Goal: Information Seeking & Learning: Learn about a topic

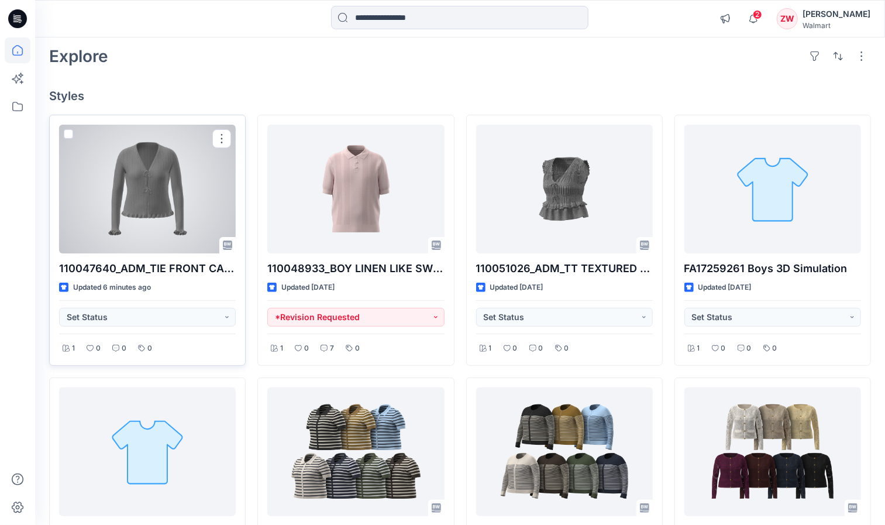
scroll to position [73, 0]
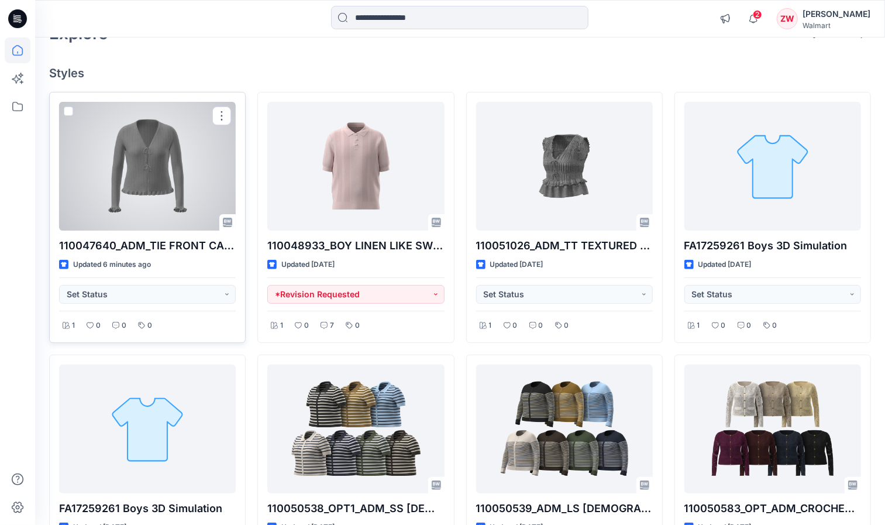
click at [139, 173] on div at bounding box center [147, 166] width 177 height 129
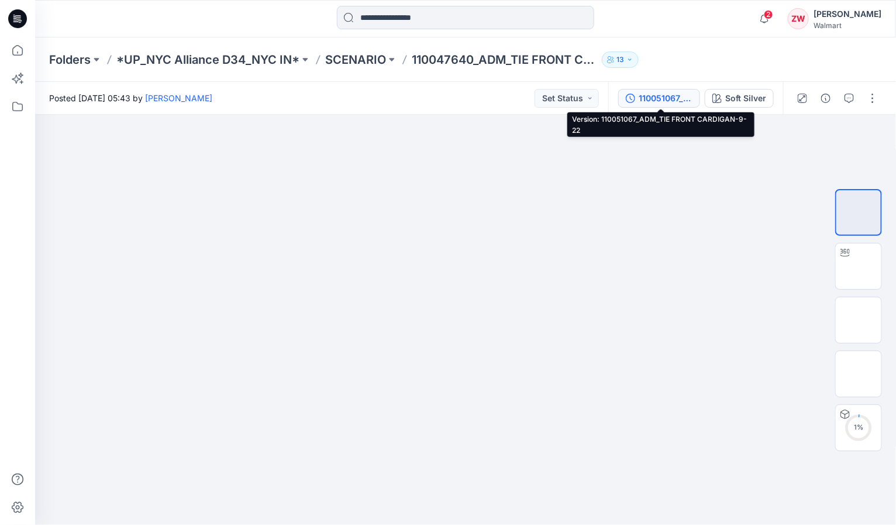
click at [659, 97] on div "110051067_ADM_TIE FRONT CARDIGAN-9-22" at bounding box center [666, 98] width 54 height 13
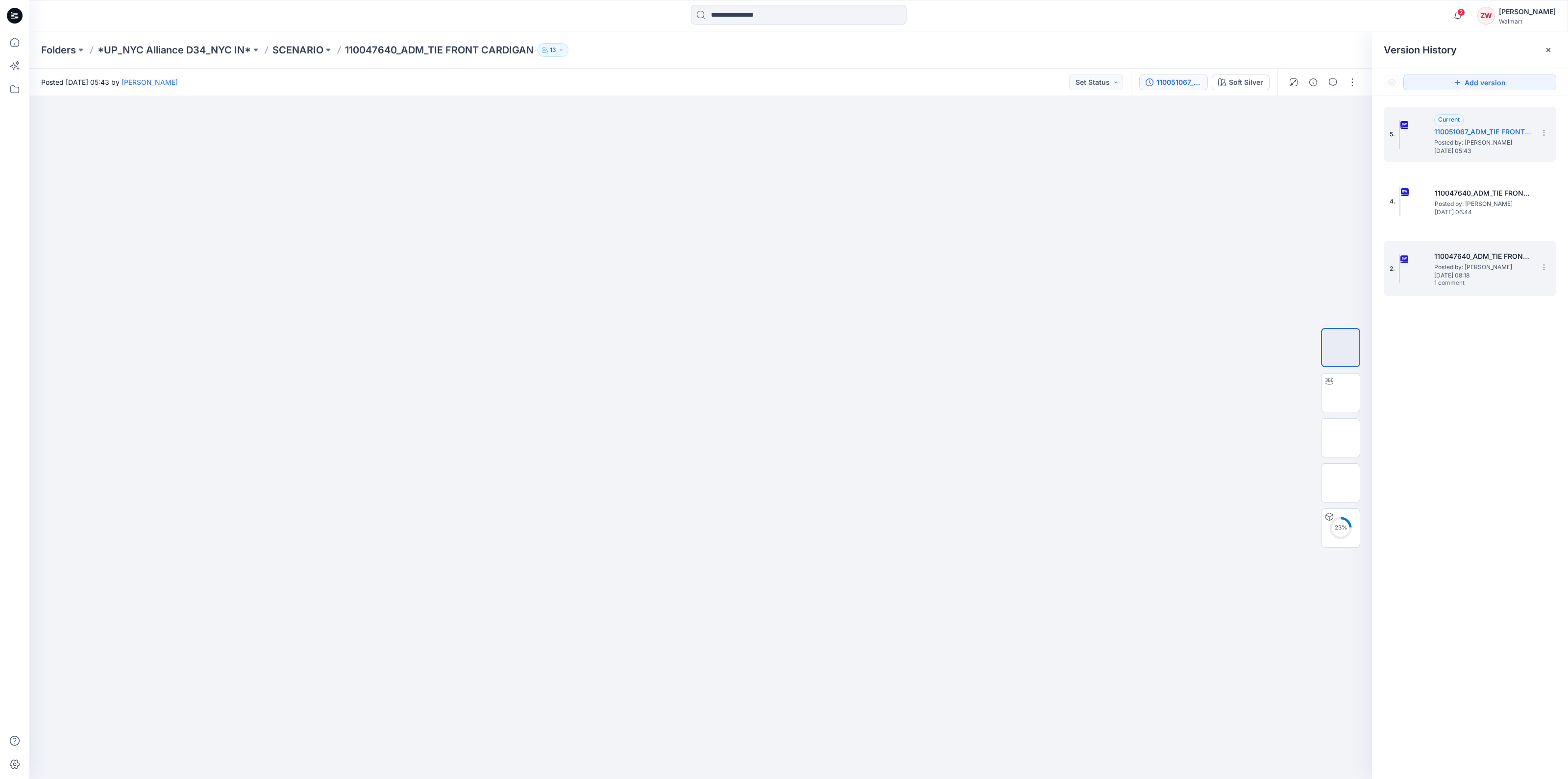
click at [750, 252] on h5 "110047640_ADM_TIE FRONT CARDIGAN" at bounding box center [1483, 257] width 98 height 12
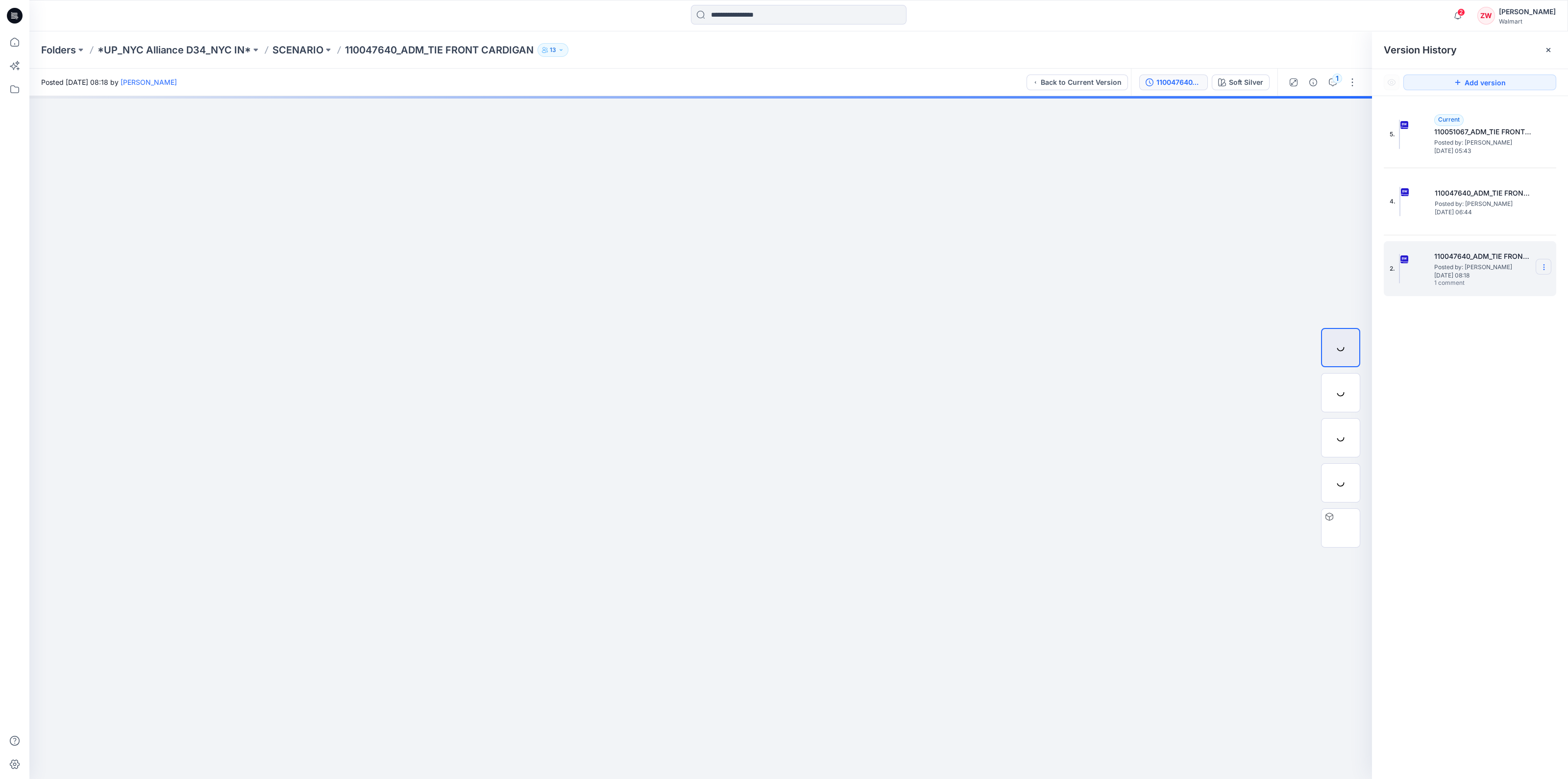
click at [750, 264] on icon at bounding box center [1544, 267] width 8 height 8
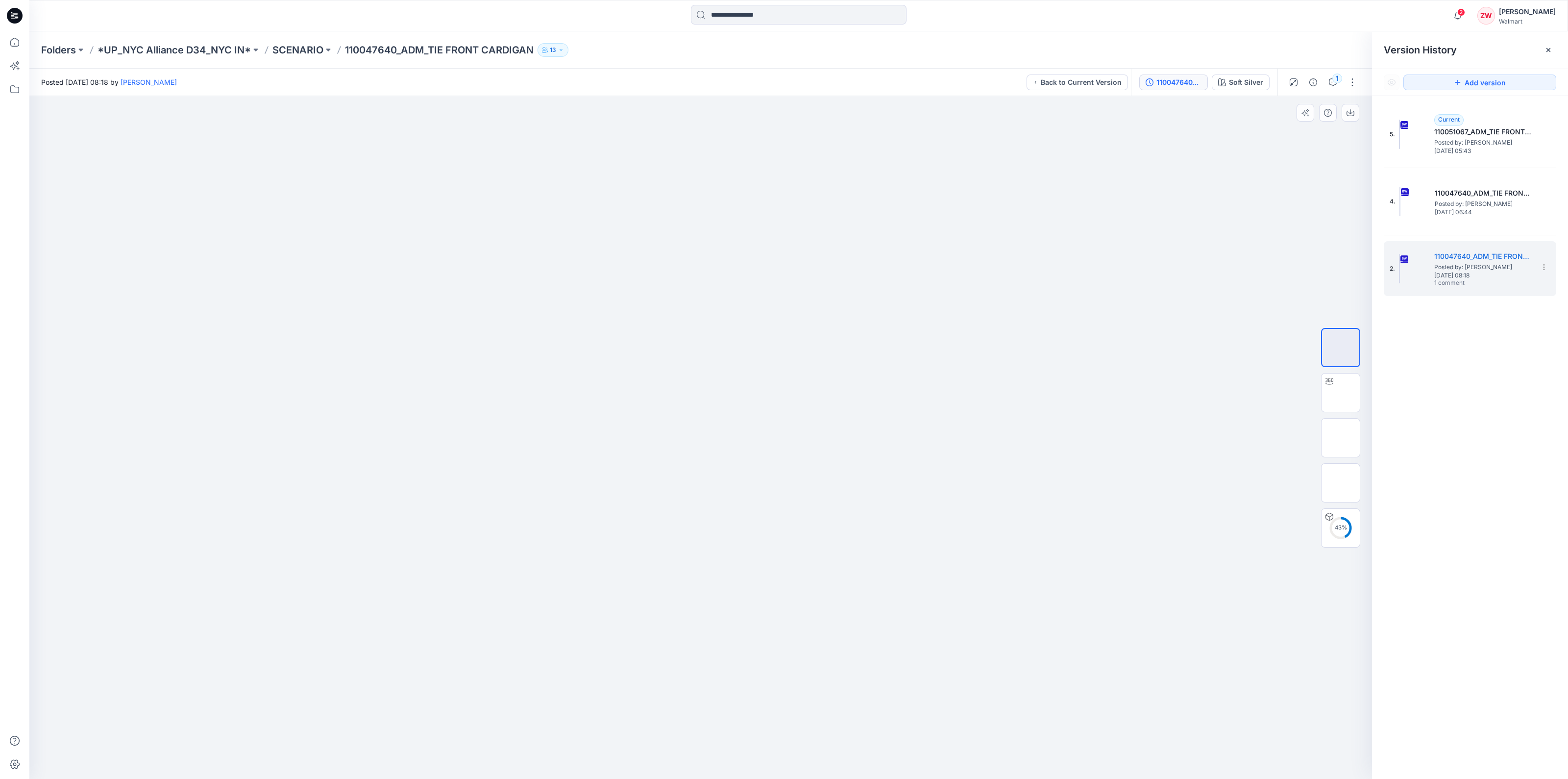
click at [750, 377] on div at bounding box center [701, 438] width 1343 height 683
click at [750, 80] on div "1" at bounding box center [1338, 79] width 10 height 10
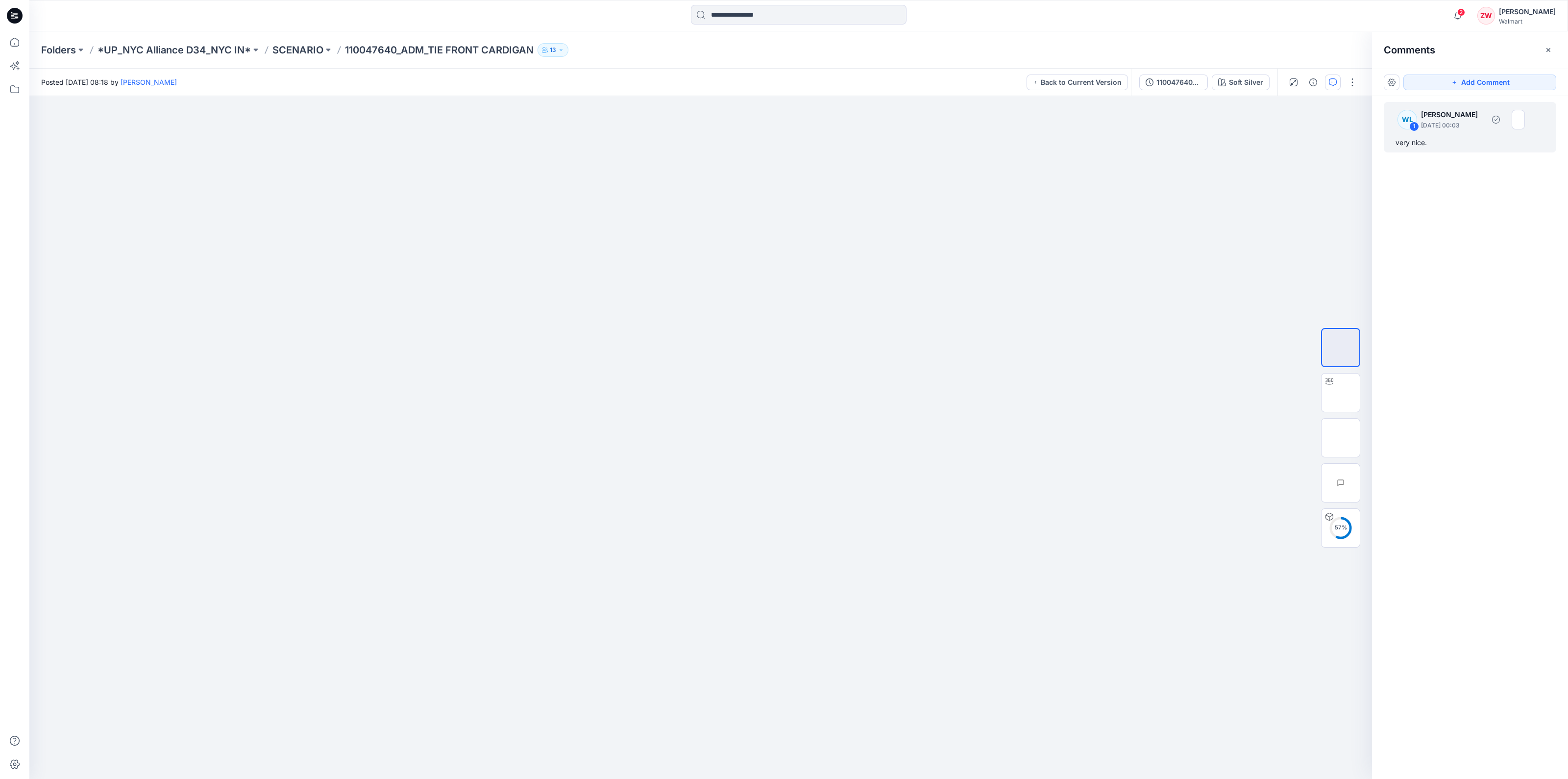
click at [750, 139] on div "very nice." at bounding box center [1471, 143] width 149 height 12
drag, startPoint x: 804, startPoint y: 413, endPoint x: 1022, endPoint y: 347, distance: 227.8
click at [750, 347] on div "WL [PERSON_NAME] [DATE] 00:03" at bounding box center [1001, 360] width 145 height 27
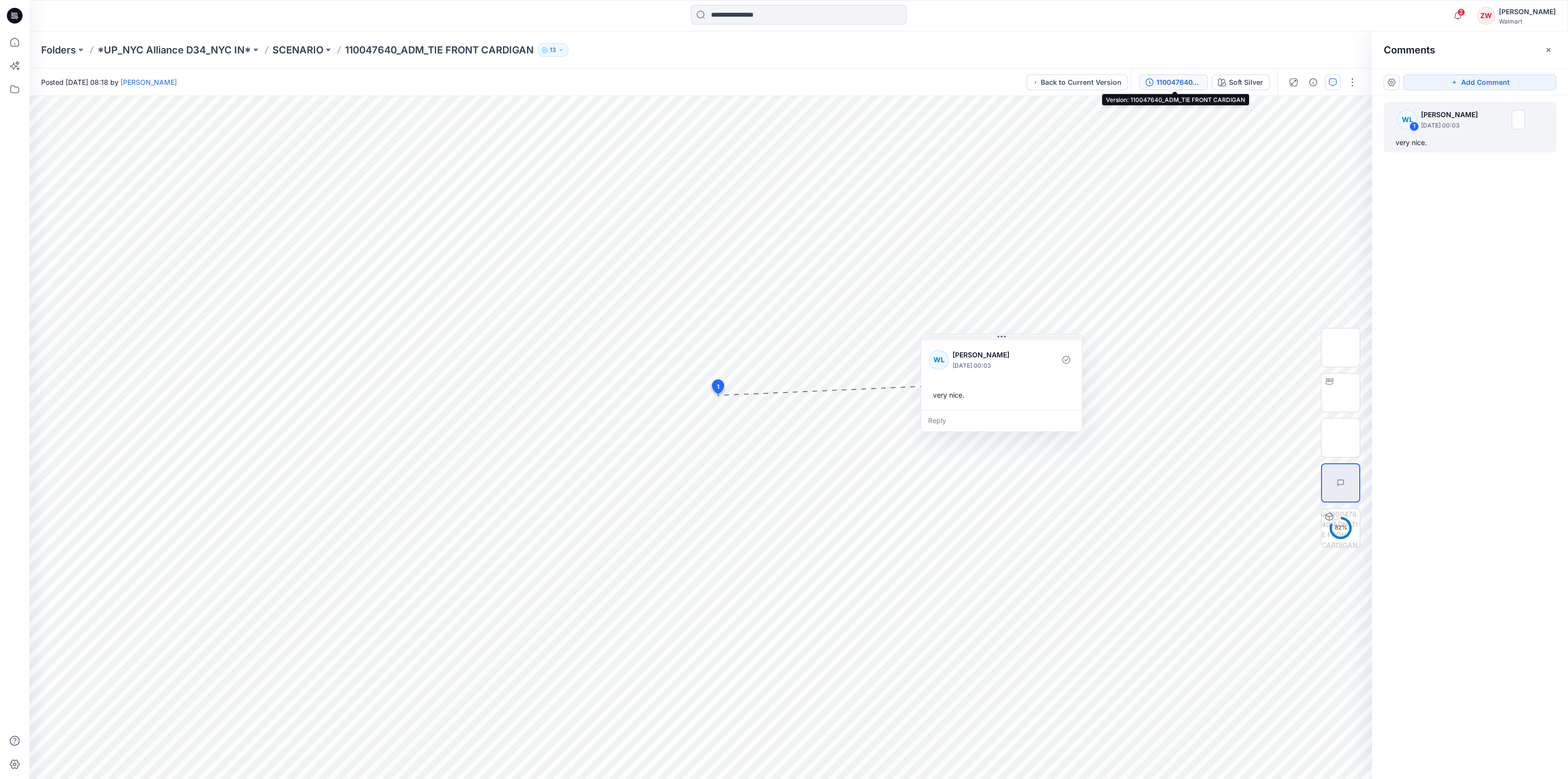
click at [750, 80] on div "110047640_ADM_TIE FRONT CARDIGAN" at bounding box center [1179, 82] width 45 height 11
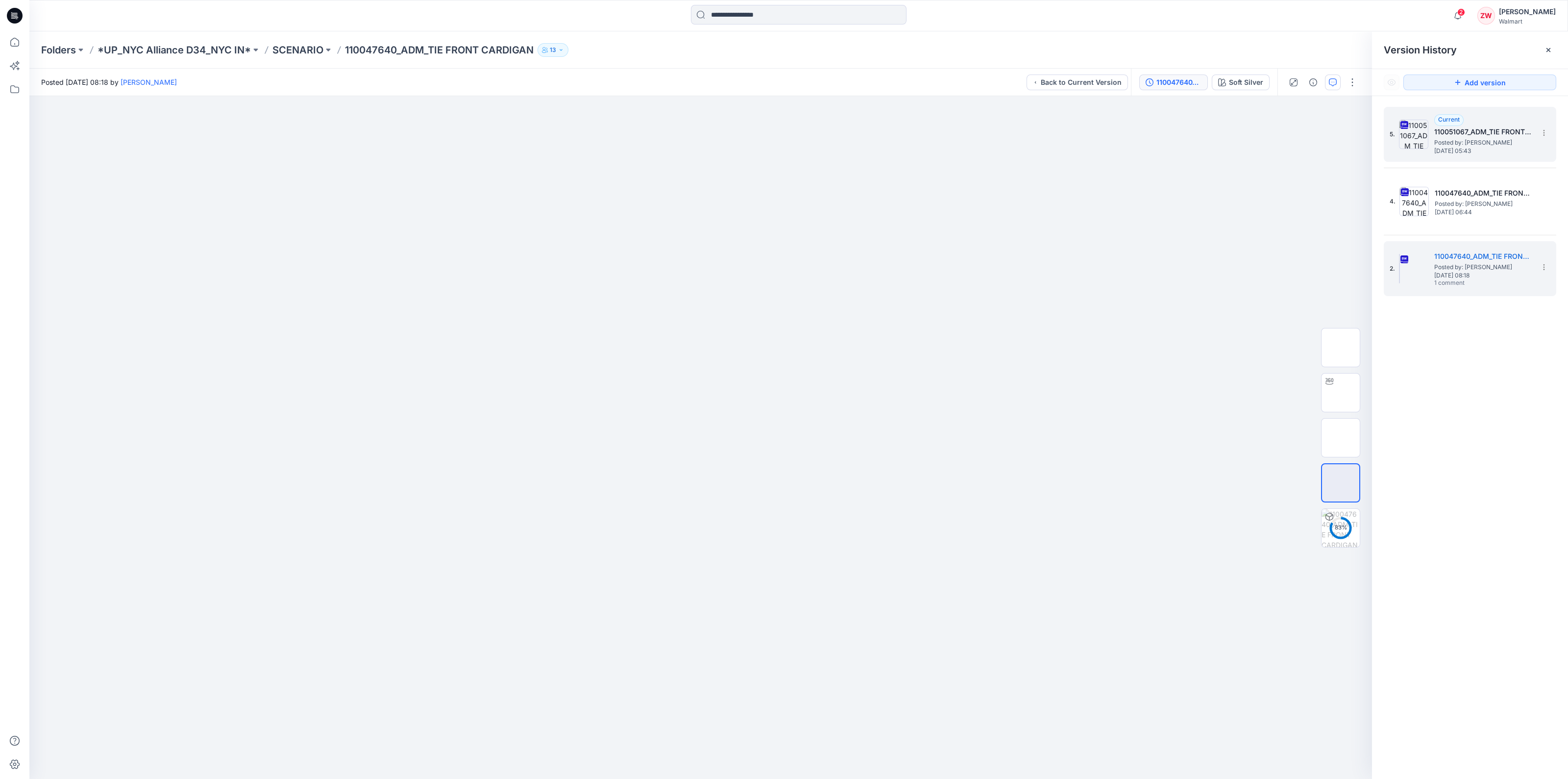
click at [750, 136] on h5 "110051067_ADM_TIE FRONT CARDIGAN-9-22" at bounding box center [1483, 132] width 98 height 12
click at [750, 438] on img at bounding box center [1341, 438] width 0 height 0
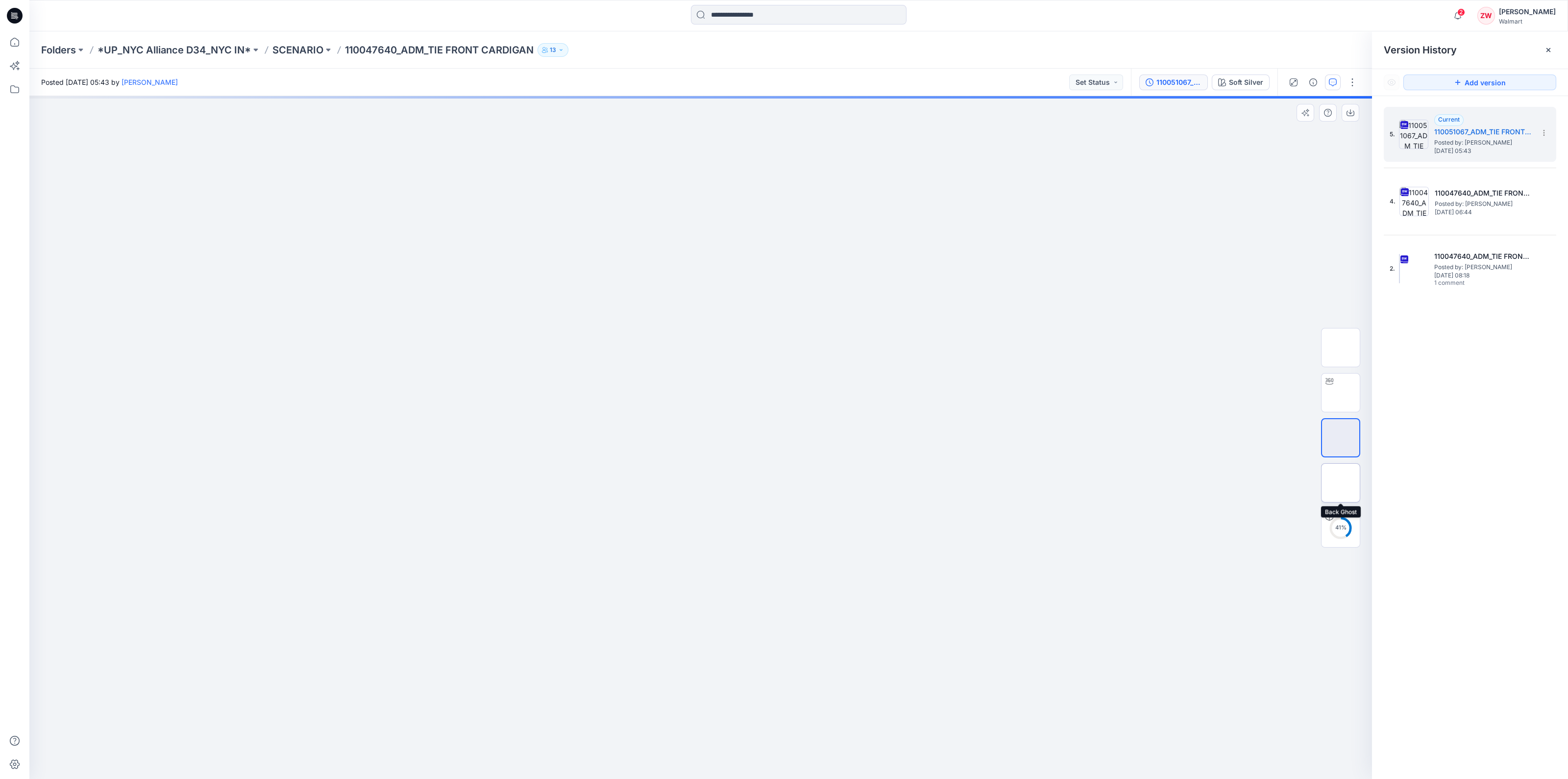
click at [750, 439] on img at bounding box center [1341, 483] width 0 height 0
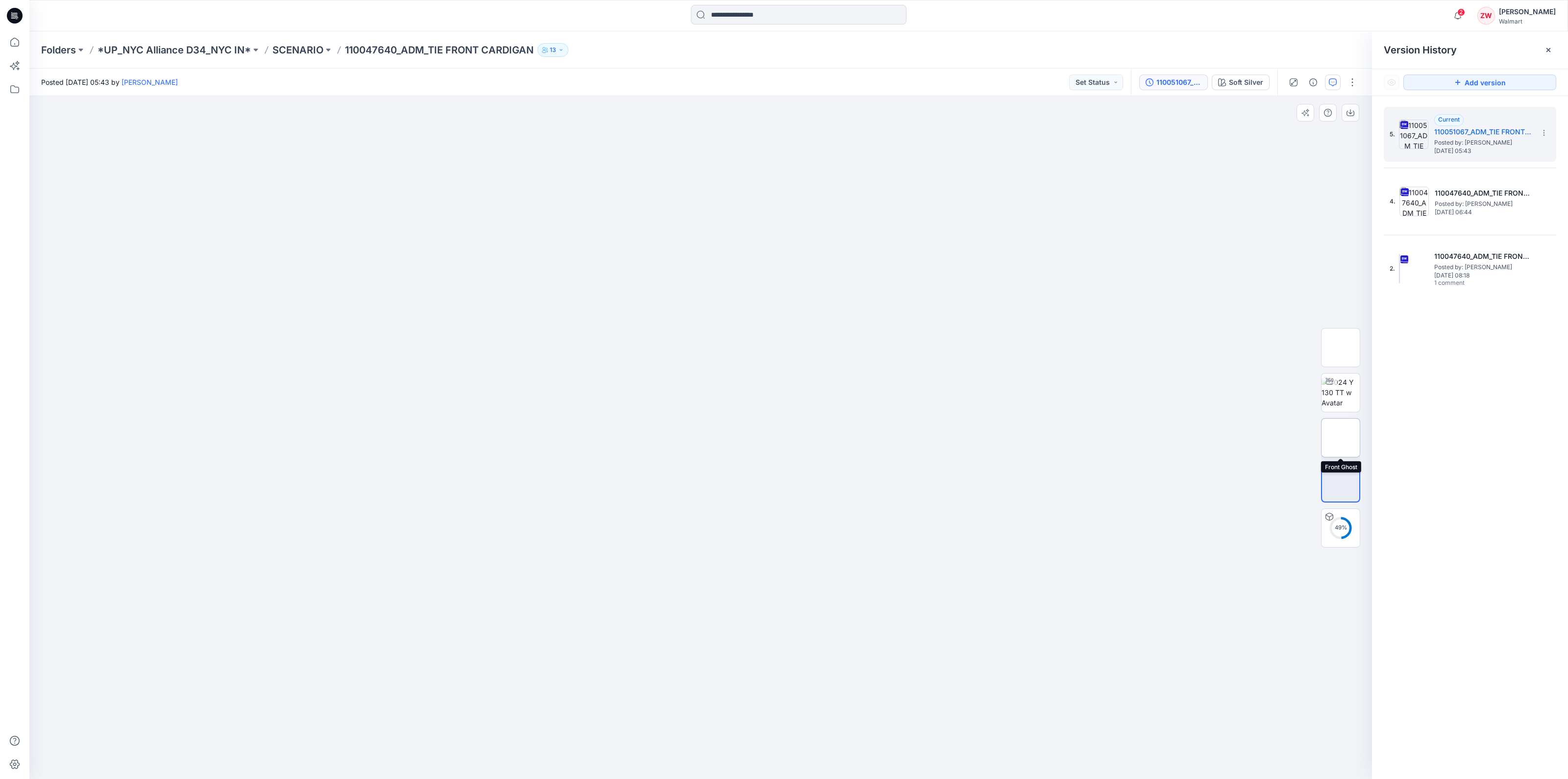
click at [750, 438] on img at bounding box center [1341, 438] width 0 height 0
click at [750, 348] on img at bounding box center [1341, 348] width 0 height 0
click at [750, 438] on img at bounding box center [1341, 438] width 0 height 0
click at [750, 439] on img at bounding box center [1341, 483] width 0 height 0
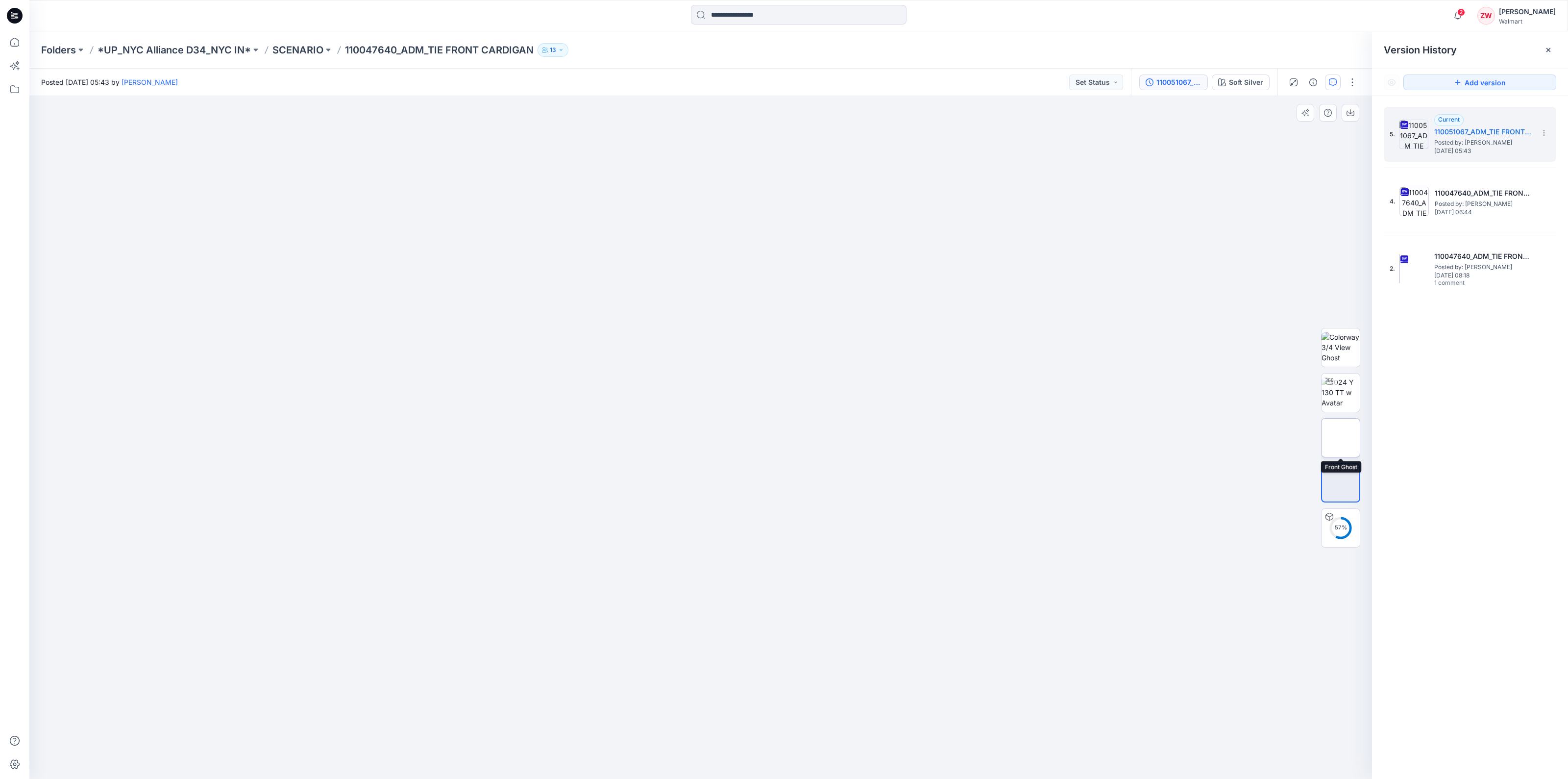
click at [750, 438] on img at bounding box center [1341, 438] width 0 height 0
click at [750, 439] on div "59 %" at bounding box center [1341, 438] width 39 height 245
click at [750, 439] on img at bounding box center [1341, 483] width 0 height 0
click at [750, 197] on h5 "110047640_ADM_TIE FRONT CARDIGAN-9-19" at bounding box center [1483, 193] width 98 height 12
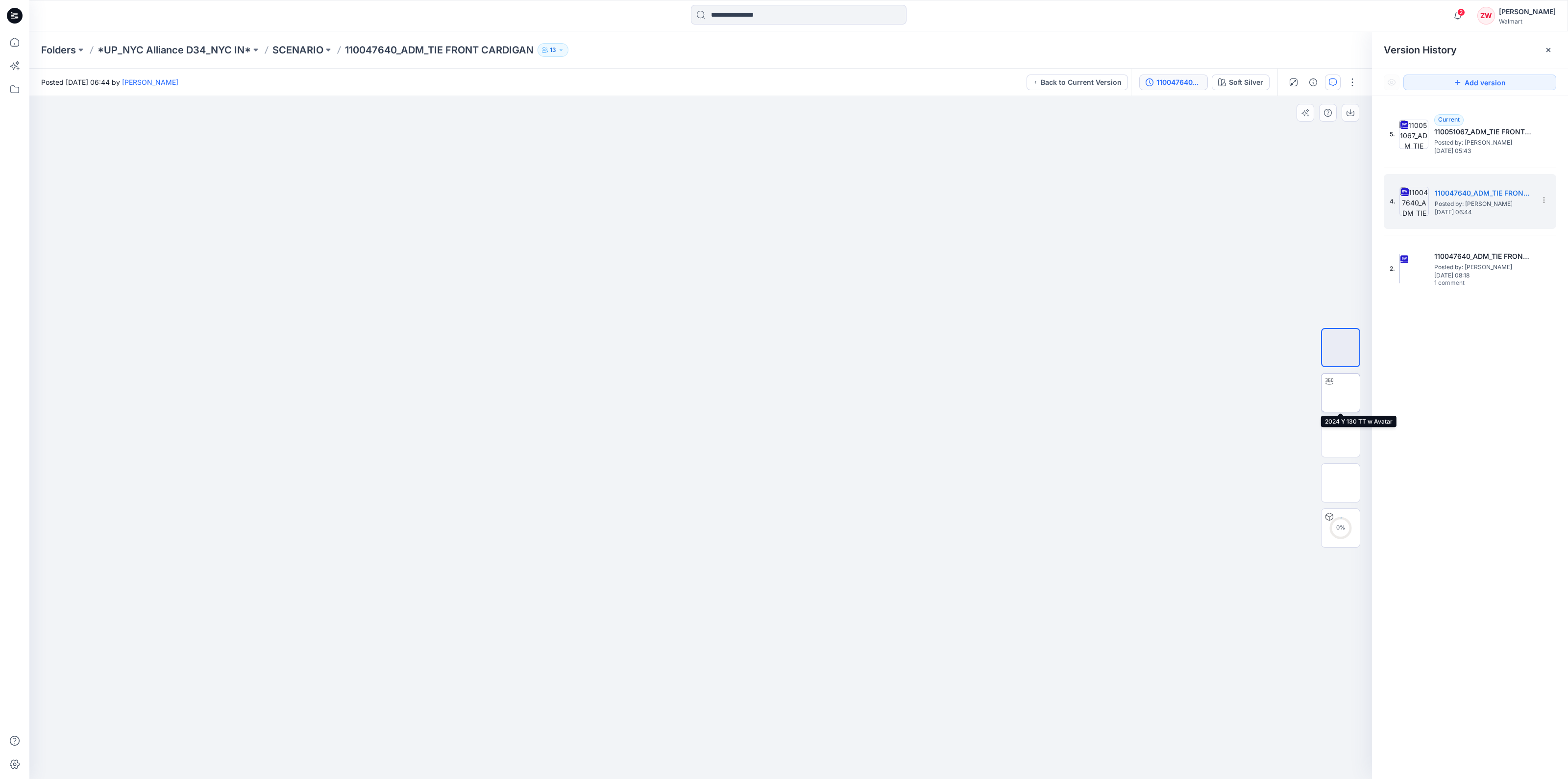
click at [750, 392] on img at bounding box center [1341, 392] width 0 height 0
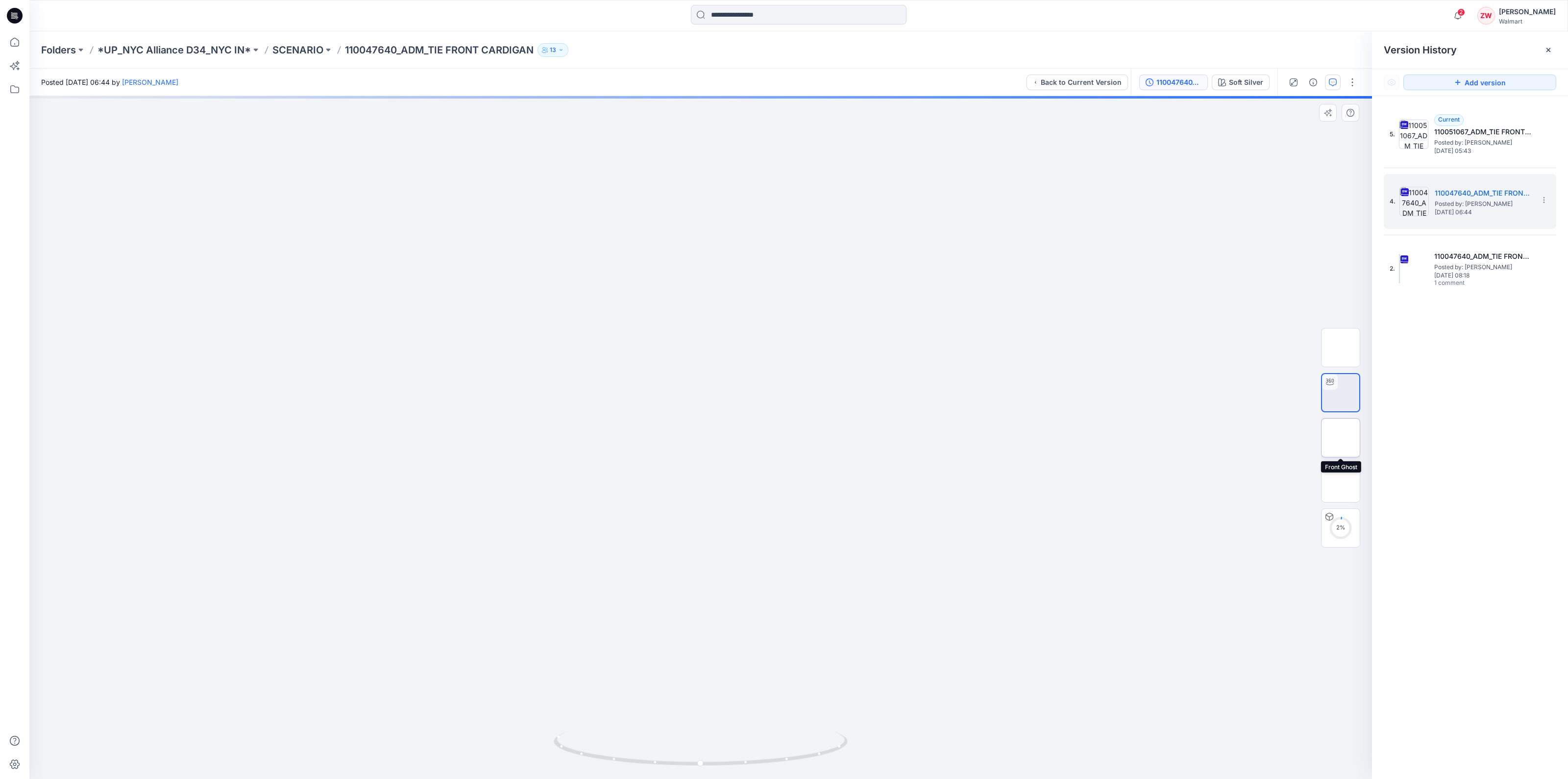
click at [750, 438] on img at bounding box center [1341, 438] width 0 height 0
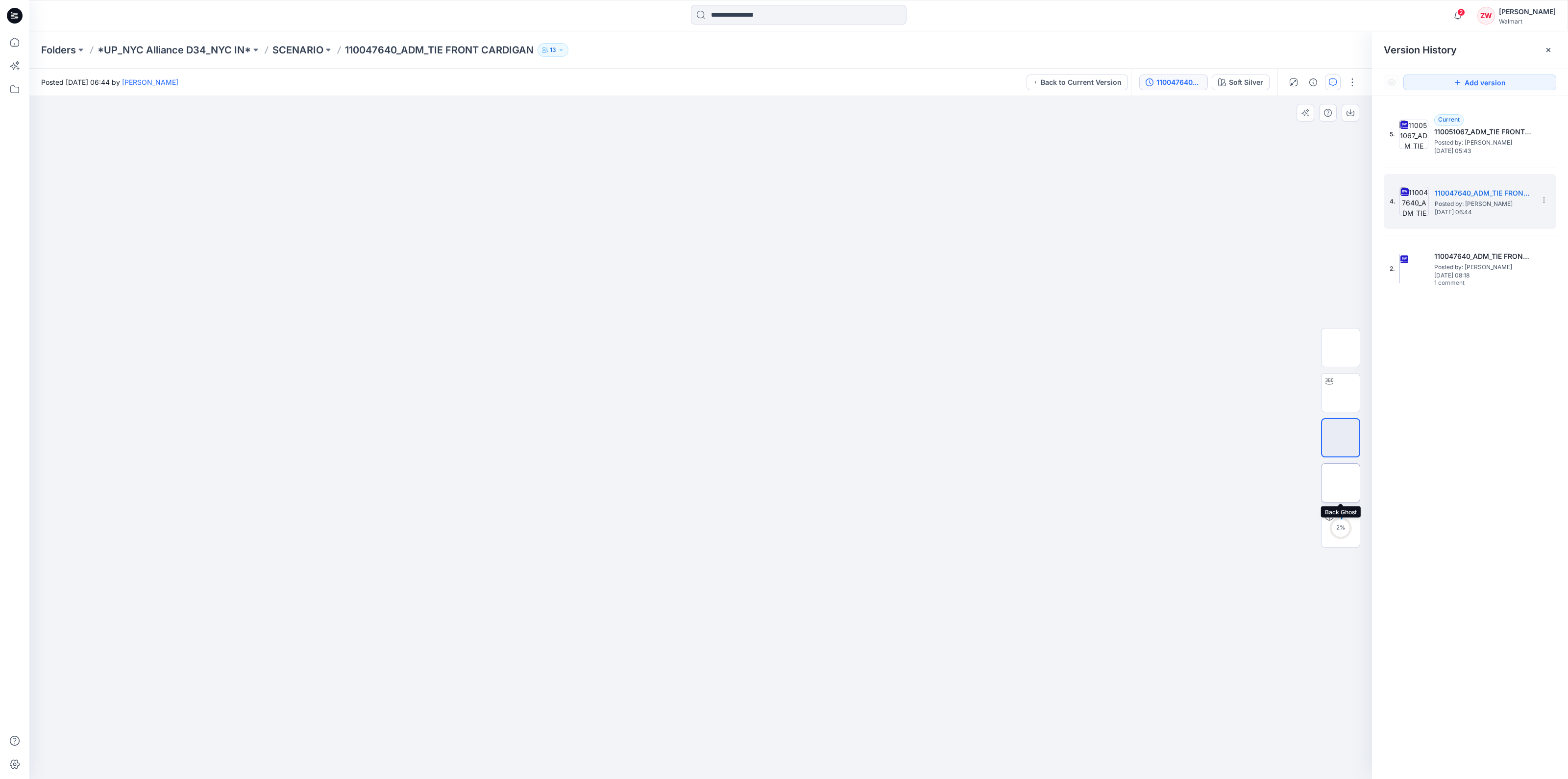
click at [750, 439] on img at bounding box center [1341, 483] width 0 height 0
click at [750, 438] on img at bounding box center [1341, 438] width 0 height 0
click at [750, 392] on img at bounding box center [1341, 392] width 0 height 0
click at [750, 147] on div "5. Current 110051067_ADM_TIE FRONT CARDIGAN-9-22 Posted by: [PERSON_NAME] [DATE…" at bounding box center [1463, 134] width 147 height 47
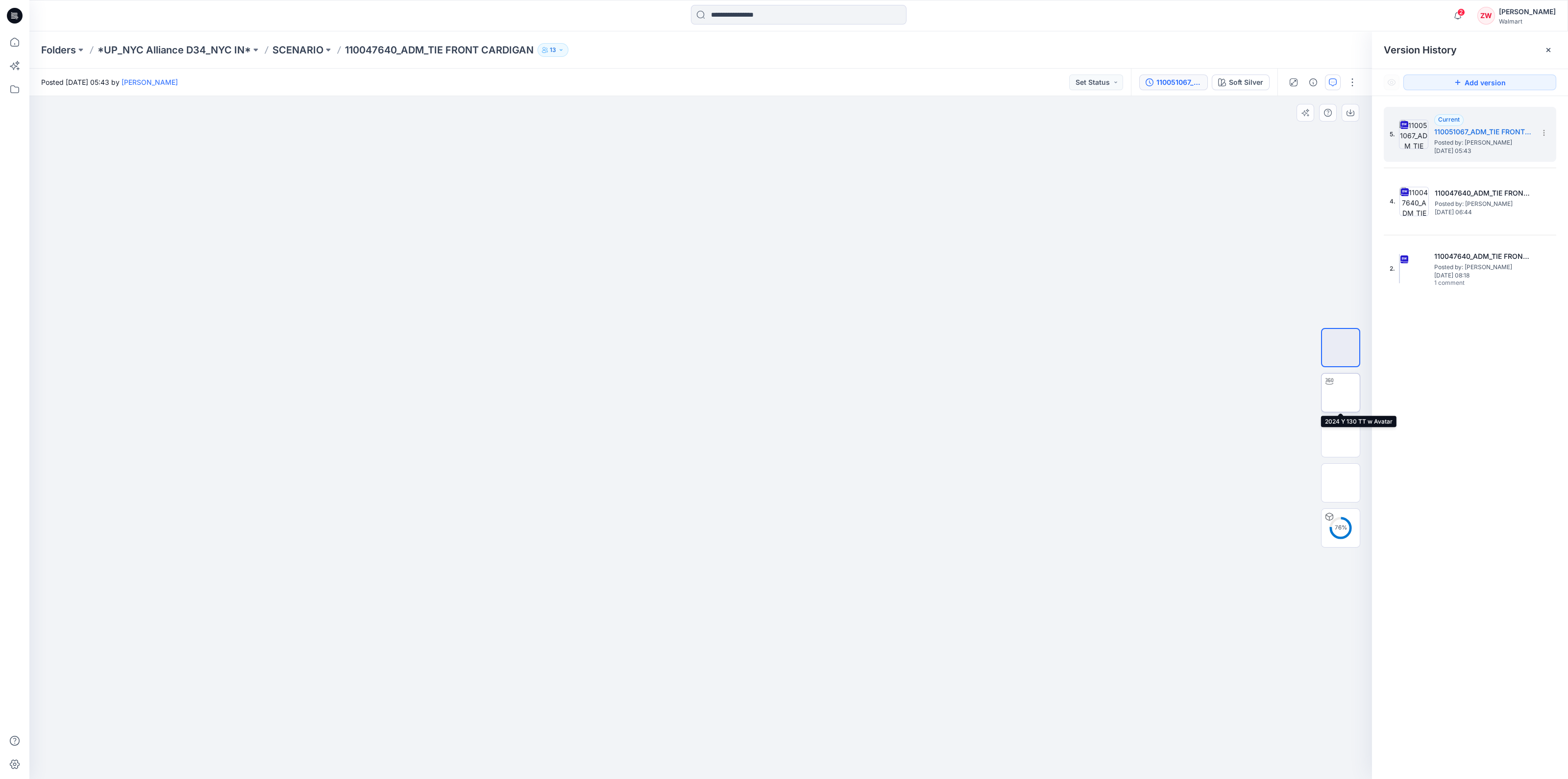
click at [750, 392] on img at bounding box center [1341, 392] width 0 height 0
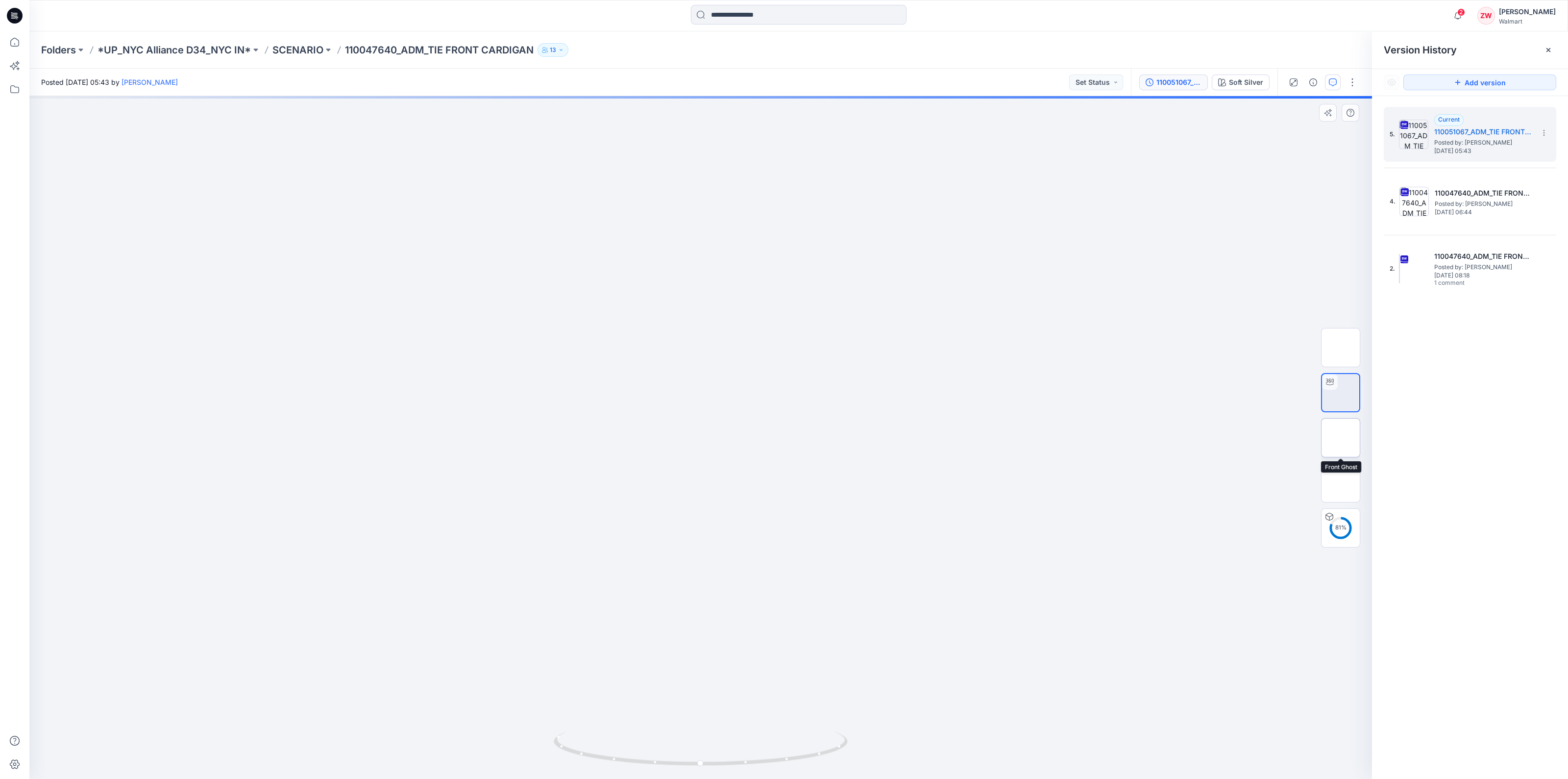
click at [750, 438] on img at bounding box center [1341, 438] width 0 height 0
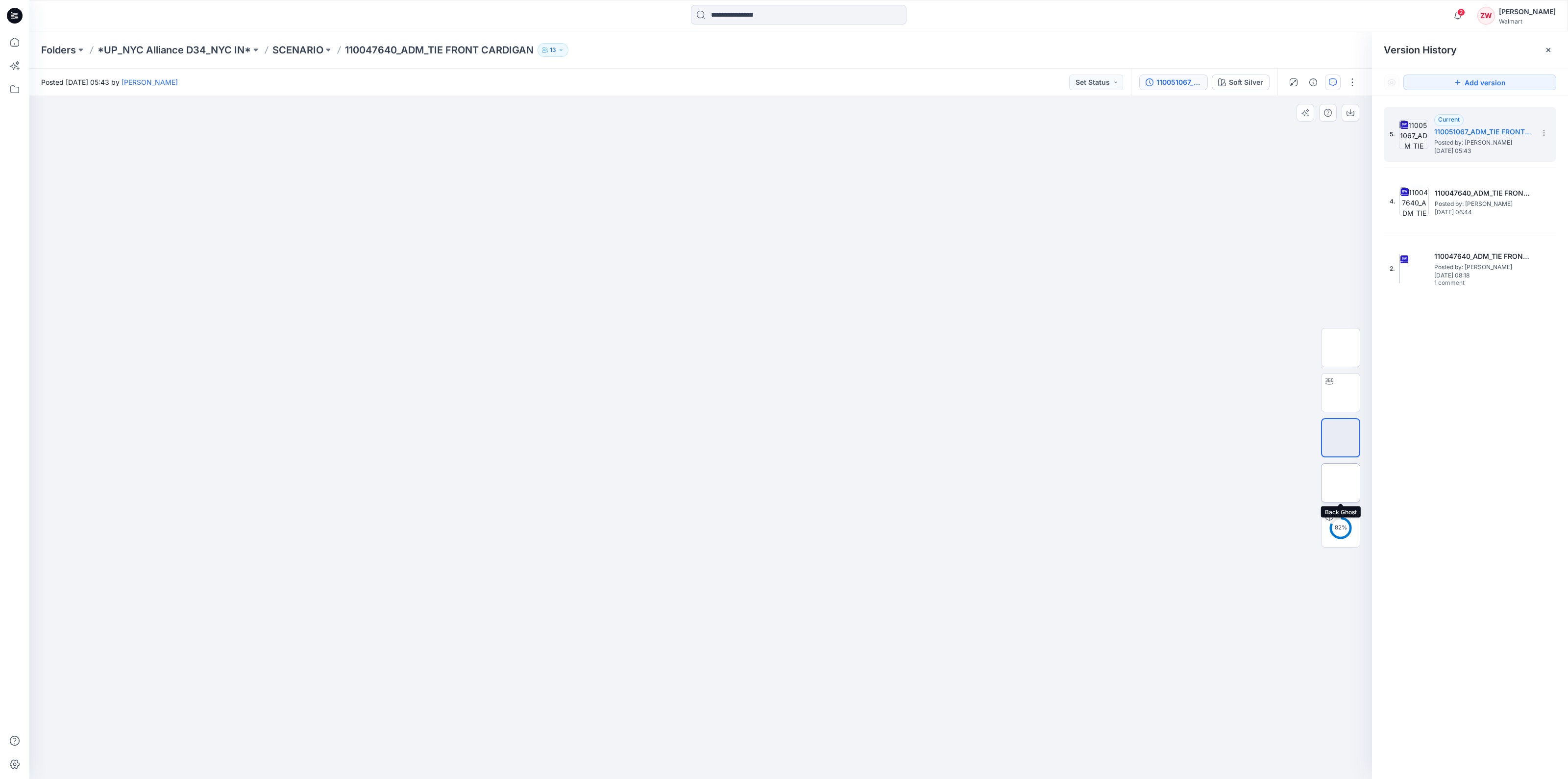
click at [750, 439] on img at bounding box center [1341, 483] width 0 height 0
